Goal: Information Seeking & Learning: Check status

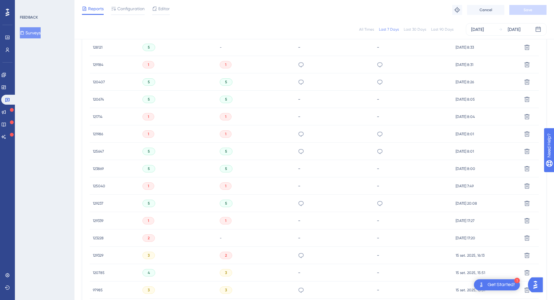
scroll to position [276, 0]
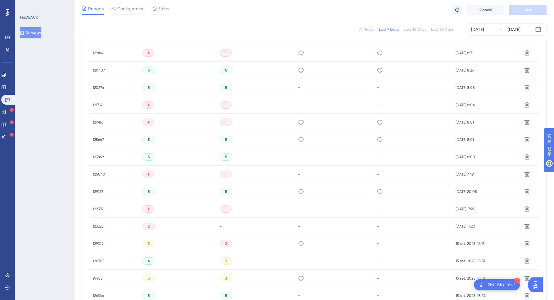
click at [96, 174] on span "125040" at bounding box center [99, 174] width 12 height 5
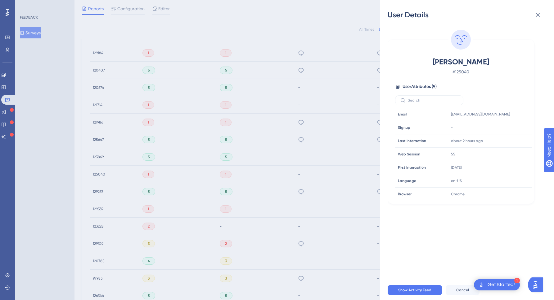
click at [96, 174] on div "User Details Luiz Felipe Gomes Akahoshi # 125040 User Attributes ( 9 ) Email Em…" at bounding box center [277, 150] width 554 height 300
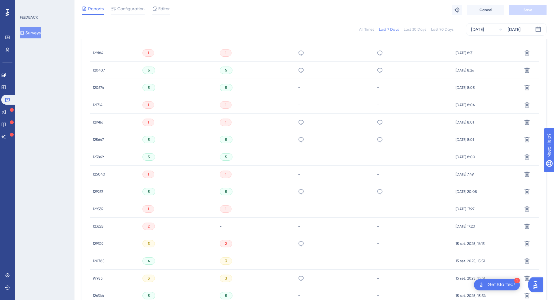
click at [97, 159] on span "123869" at bounding box center [98, 157] width 11 height 5
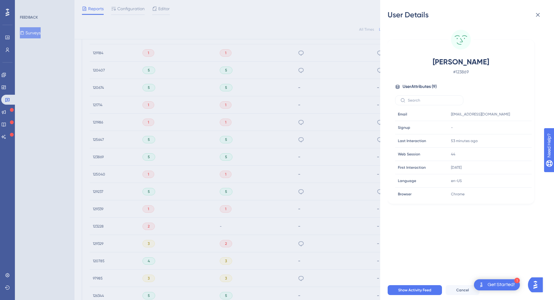
click at [103, 154] on div "User Details Andrea Martins Vilela # 123869 User Attributes ( 9 ) Email Email v…" at bounding box center [277, 150] width 554 height 300
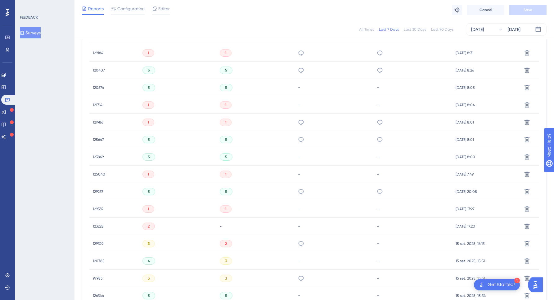
click at [96, 137] on div "125647 125647" at bounding box center [98, 139] width 11 height 17
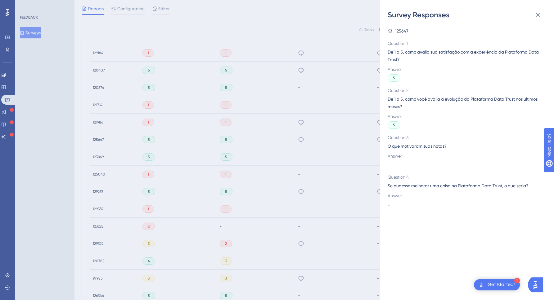
click at [98, 140] on div "Survey Responses 125647 Question 1 De 1 a 5, como avalia sua satisfação com a e…" at bounding box center [277, 150] width 554 height 300
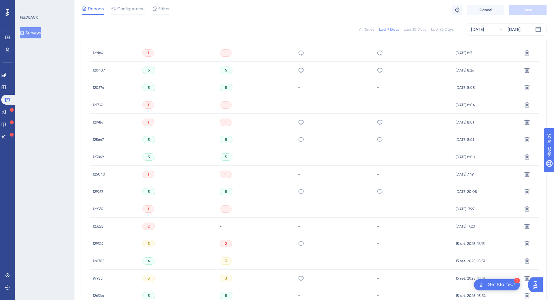
click at [96, 140] on span "125647" at bounding box center [98, 139] width 11 height 5
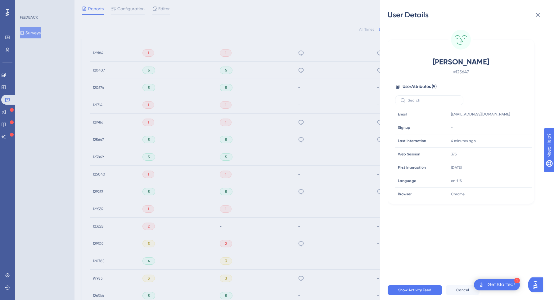
click at [96, 140] on div "User Details Ricardo de Queiroz Rezende # 125647 User Attributes ( 9 ) Email Em…" at bounding box center [277, 150] width 554 height 300
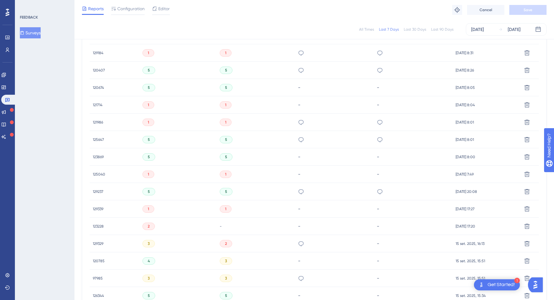
click at [99, 122] on span "121986" at bounding box center [98, 122] width 10 height 5
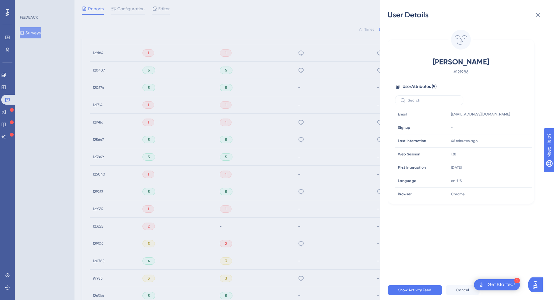
click at [98, 122] on div "User Details Gustavo Da Conceição Araujo # 121986 User Attributes ( 9 ) Email E…" at bounding box center [277, 150] width 554 height 300
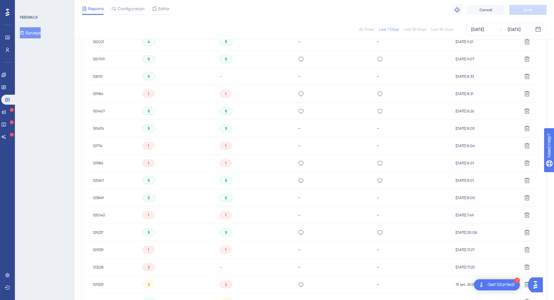
scroll to position [232, 0]
click at [98, 150] on span "121714" at bounding box center [98, 149] width 10 height 5
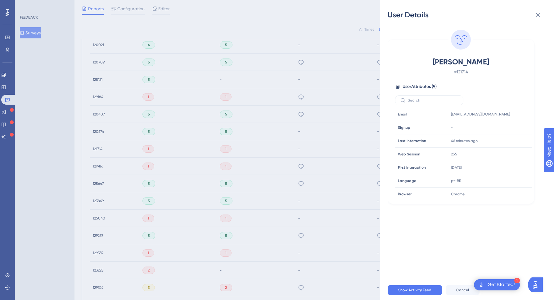
click at [98, 150] on div "User Details ELISEU ROGERIO DE LIMA VASCONCELLOS MOURAO # 121714 User Attribute…" at bounding box center [277, 150] width 554 height 300
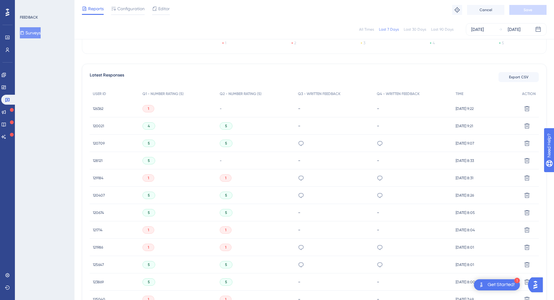
scroll to position [138, 0]
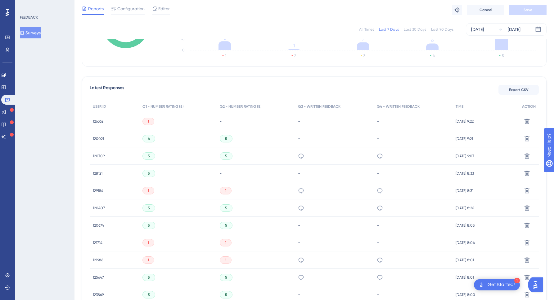
click at [98, 123] on span "126362" at bounding box center [98, 121] width 11 height 5
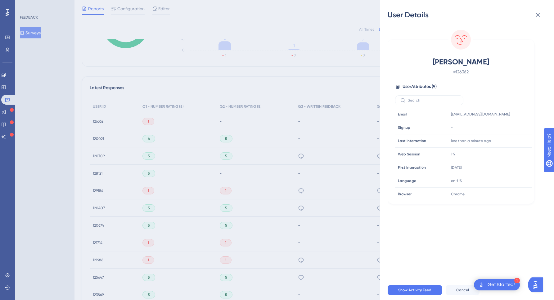
click at [98, 123] on div "User Details Bruna Belmonte Magalhães # 126362 User Attributes ( 9 ) Email Emai…" at bounding box center [277, 150] width 554 height 300
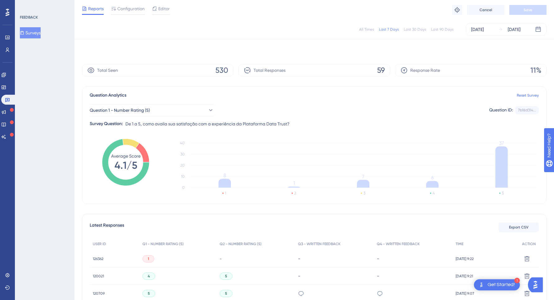
scroll to position [0, 0]
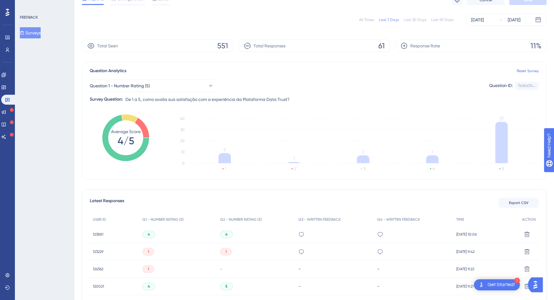
scroll to position [85, 0]
